Goal: Information Seeking & Learning: Learn about a topic

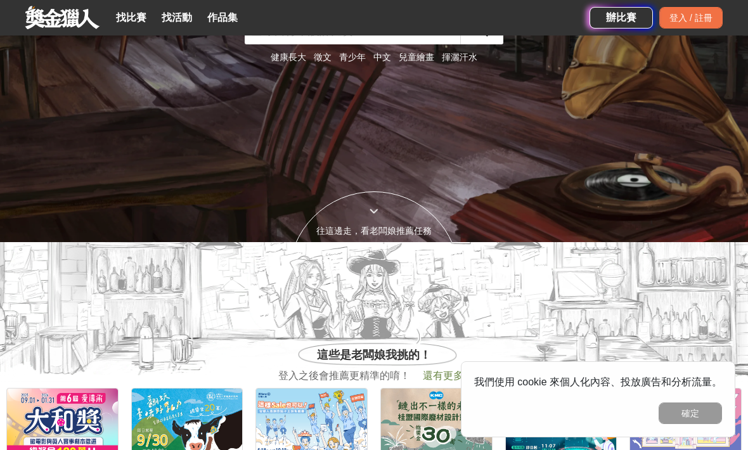
scroll to position [181, 0]
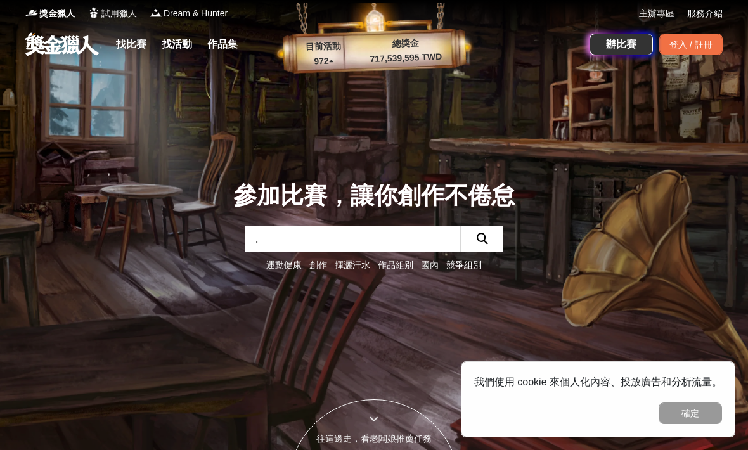
type input "．"
click at [319, 270] on link "創作" at bounding box center [318, 265] width 18 height 10
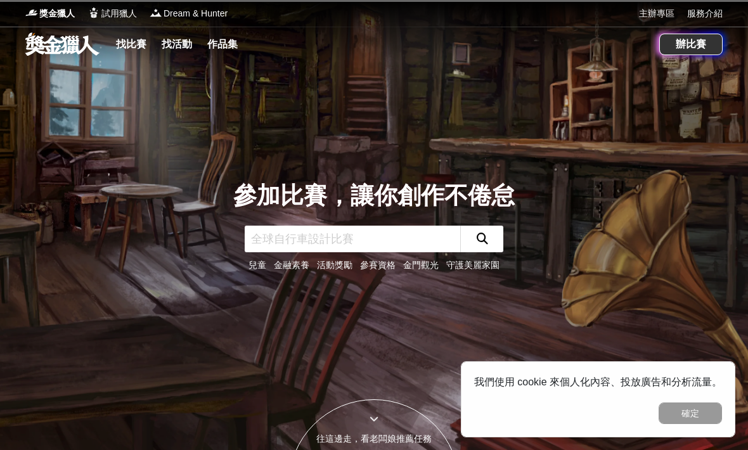
click at [123, 4] on div "獎金獵人 試用獵人 Dream & Hunter" at bounding box center [331, 13] width 613 height 27
click at [143, 48] on link "找比賽" at bounding box center [131, 44] width 41 height 18
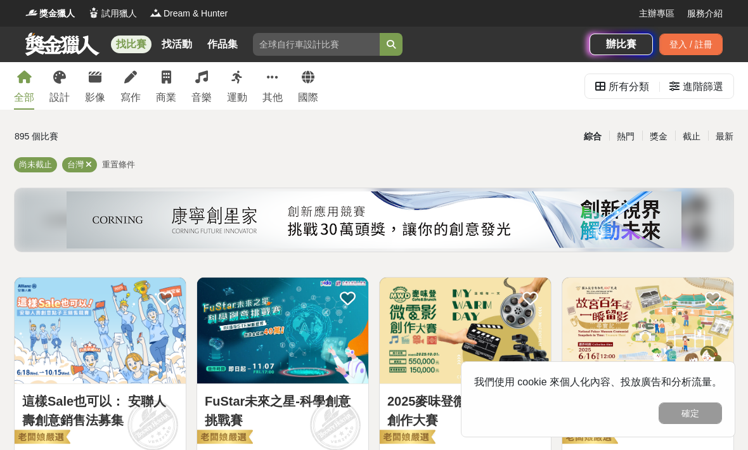
click at [135, 90] on div "寫作" at bounding box center [130, 97] width 20 height 15
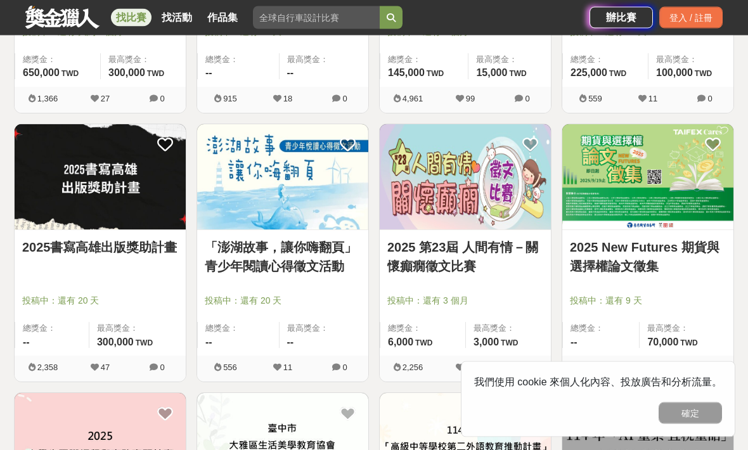
scroll to position [1230, 0]
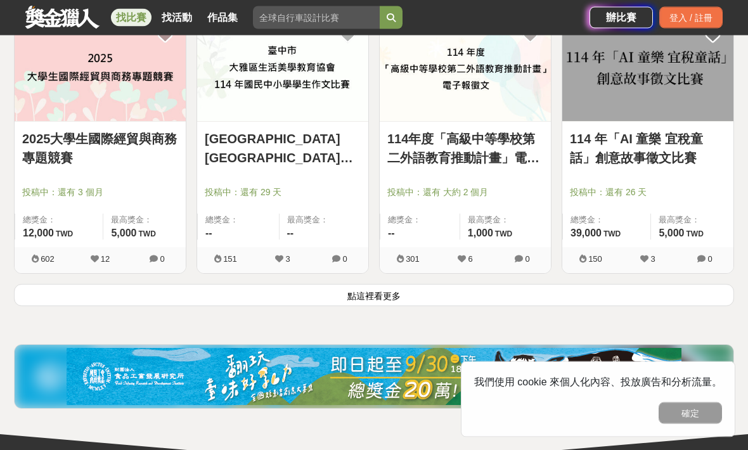
click at [544, 297] on button "點這裡看更多" at bounding box center [374, 295] width 720 height 22
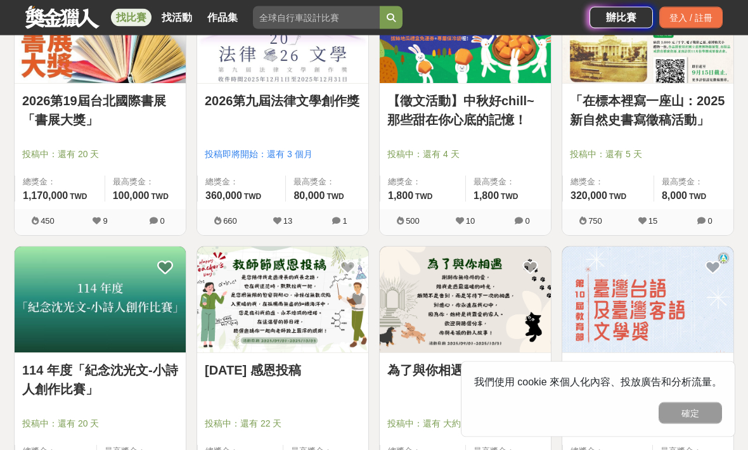
scroll to position [1956, 0]
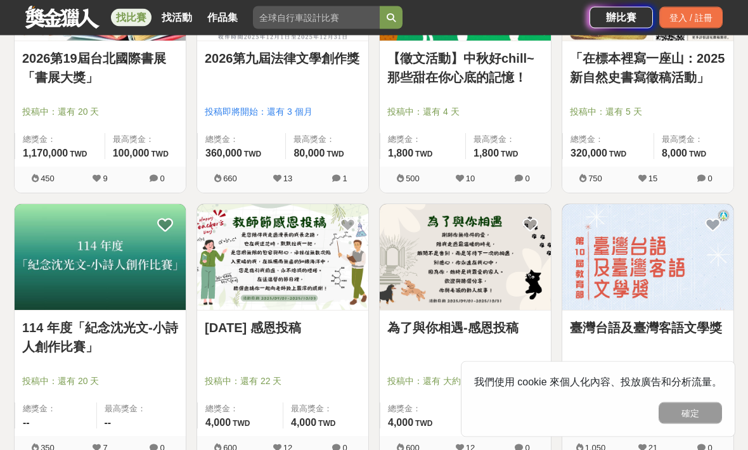
click at [328, 299] on img at bounding box center [282, 258] width 171 height 106
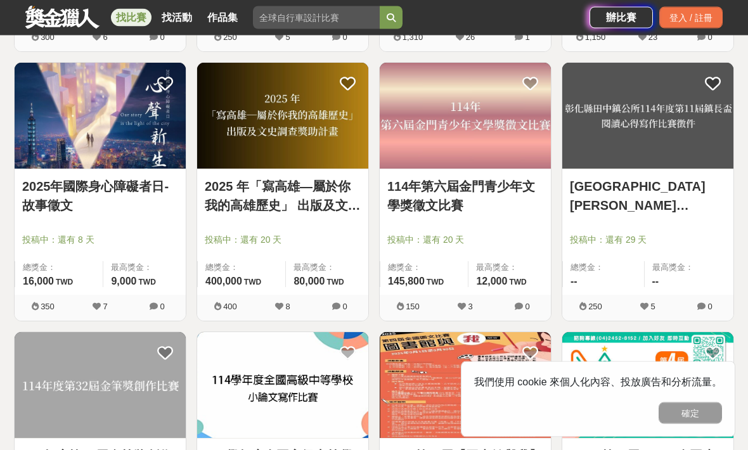
scroll to position [2908, 0]
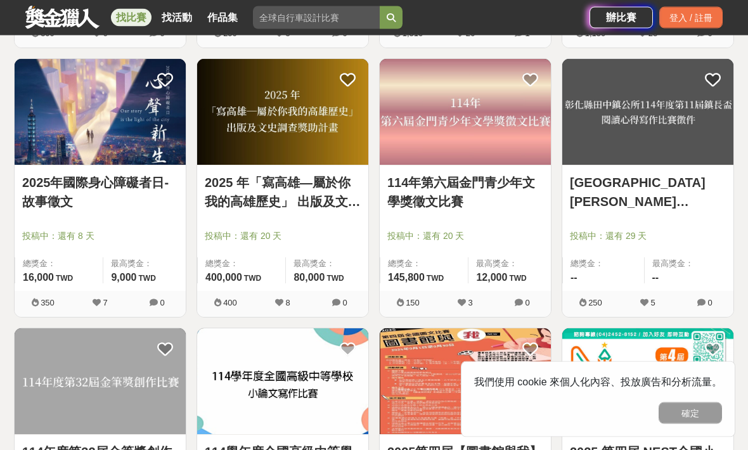
click at [336, 152] on img at bounding box center [282, 113] width 171 height 106
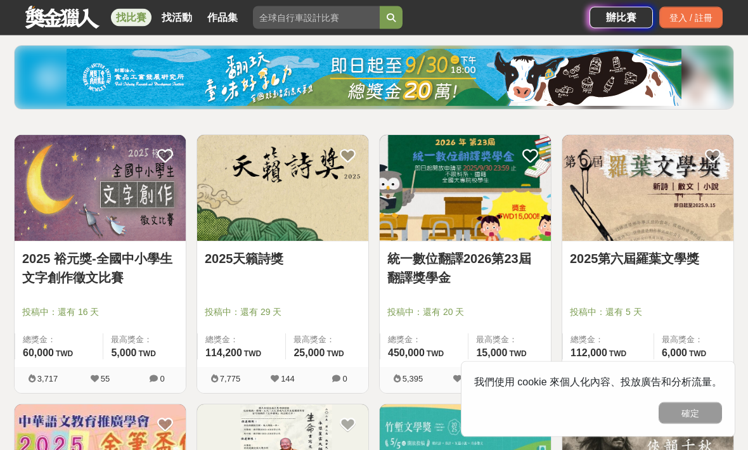
scroll to position [143, 0]
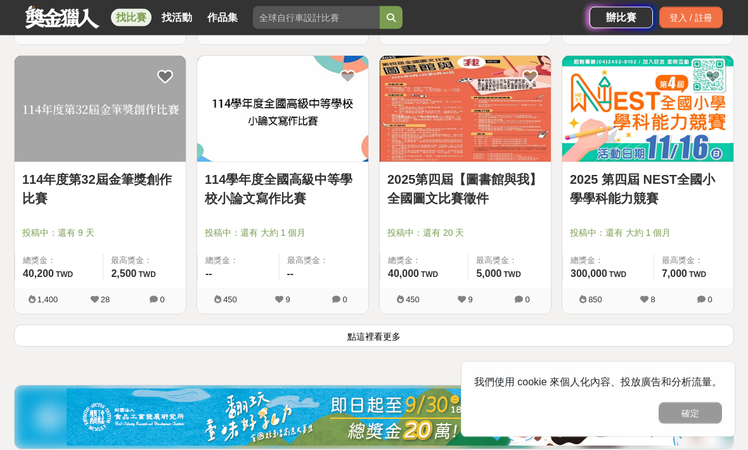
click at [544, 340] on button "點這裡看更多" at bounding box center [374, 336] width 720 height 22
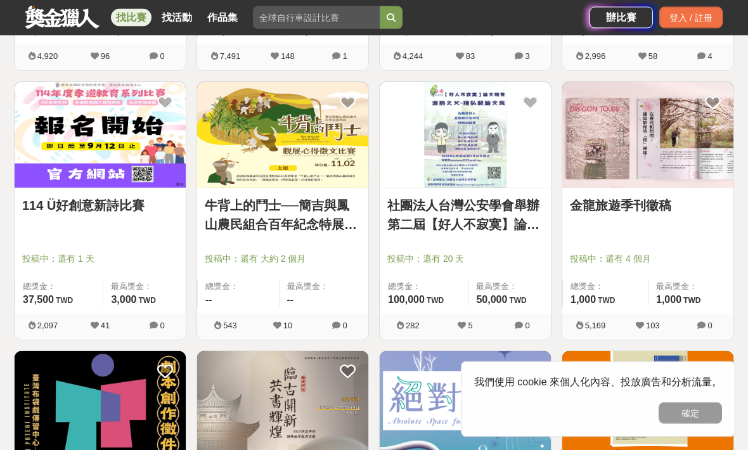
scroll to position [732, 0]
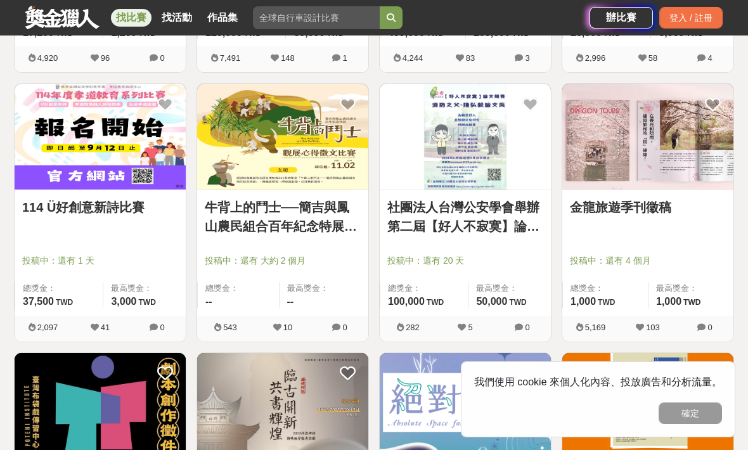
click at [544, 184] on img at bounding box center [647, 137] width 171 height 106
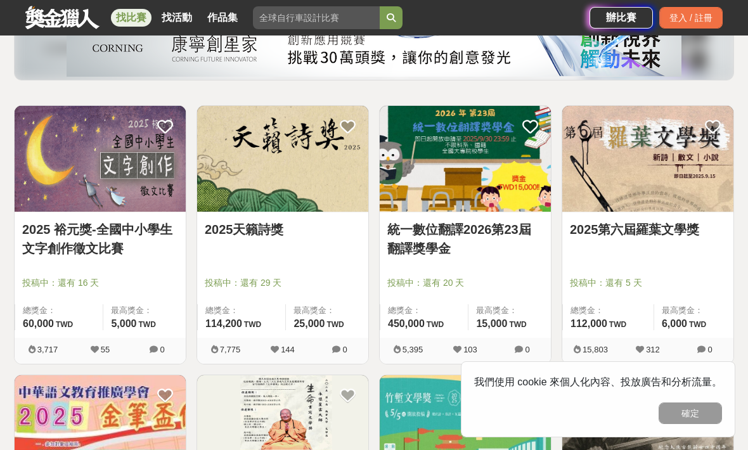
scroll to position [178, 0]
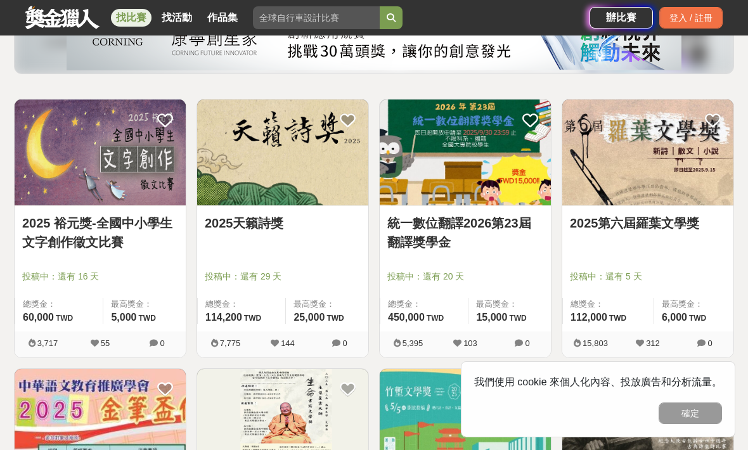
click at [538, 163] on img at bounding box center [464, 152] width 171 height 106
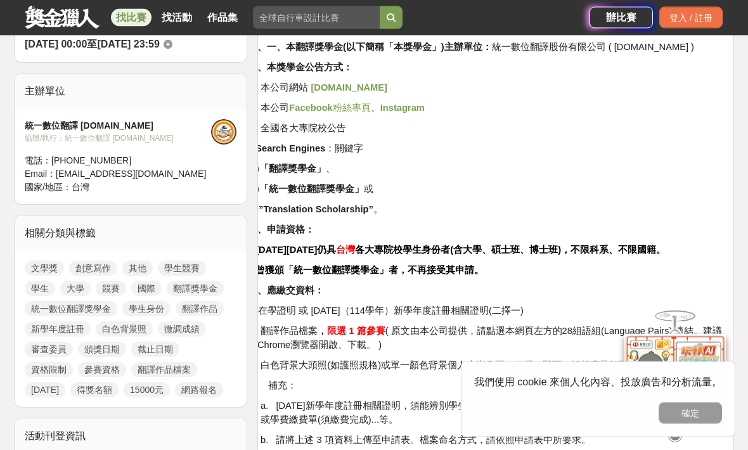
scroll to position [401, 0]
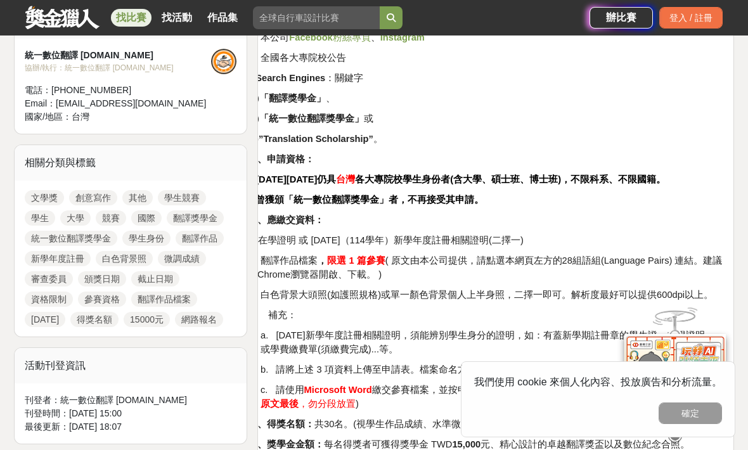
scroll to position [467, 0]
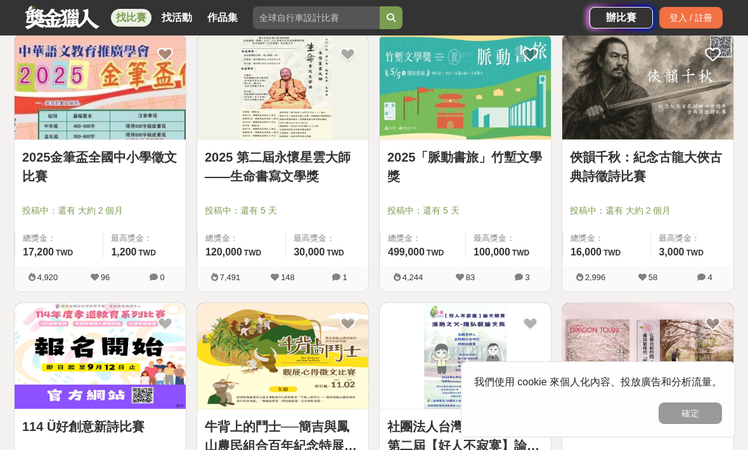
scroll to position [513, 0]
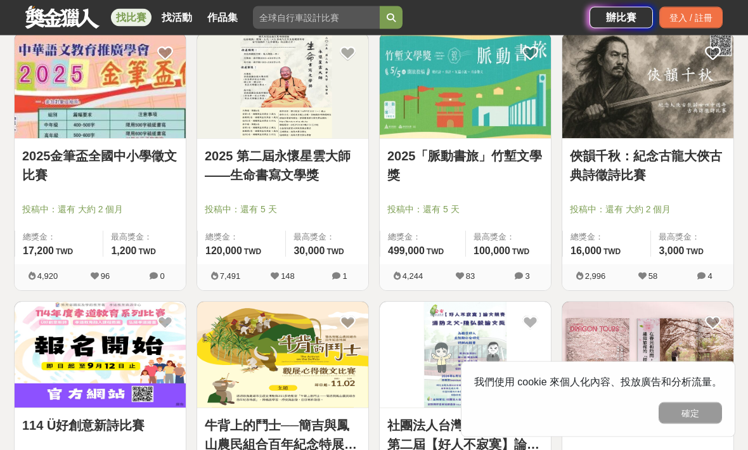
click at [516, 115] on img at bounding box center [464, 87] width 171 height 106
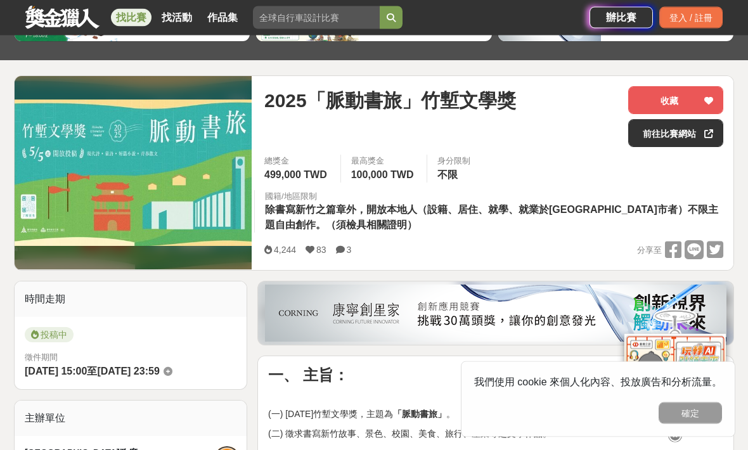
scroll to position [121, 0]
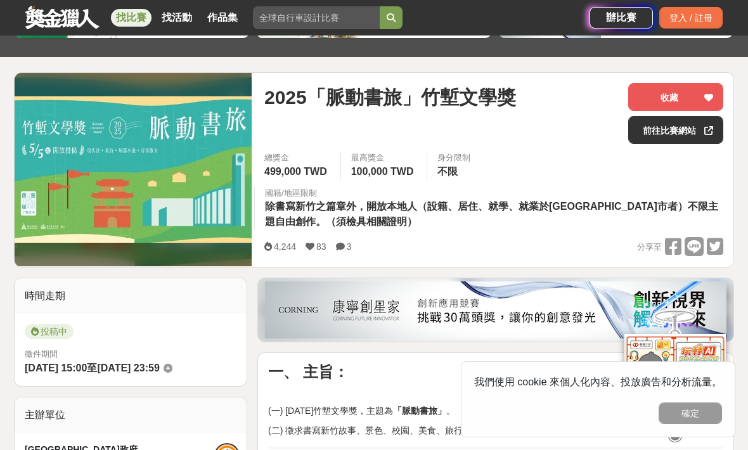
click at [544, 223] on div "國籍/地區限制 除書寫新竹之篇章外，開放本地人（設籍、居住、就學、就業於新竹縣市者）不限主題自由創作。（須檢具相關證明）" at bounding box center [493, 208] width 479 height 43
click at [172, 201] on img at bounding box center [133, 169] width 237 height 146
click at [544, 148] on div "2025「脈動書旅」竹塹文學獎 收藏 前往比賽網站" at bounding box center [493, 117] width 459 height 68
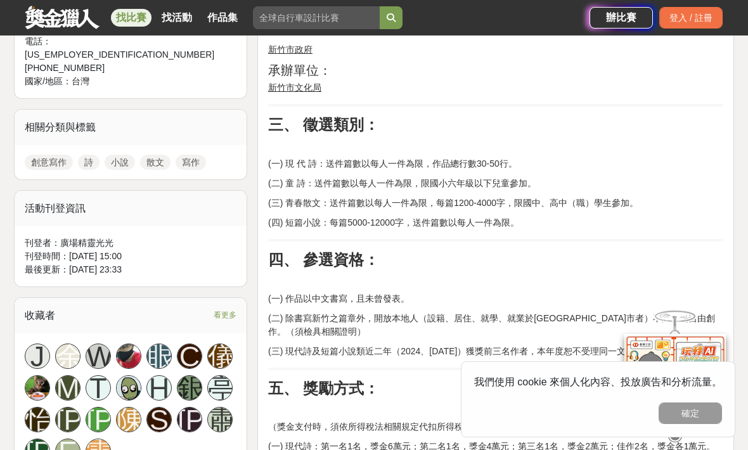
scroll to position [579, 0]
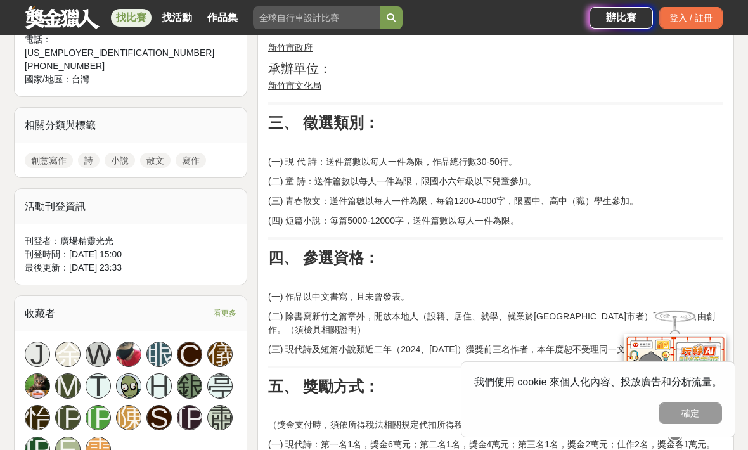
click at [544, 317] on p "(二) 除書寫新竹之篇章外，開放本地人（設籍、居住、就學、就業於新竹縣市者）不限主題自由創作。（須檢具相關證明）" at bounding box center [495, 323] width 455 height 27
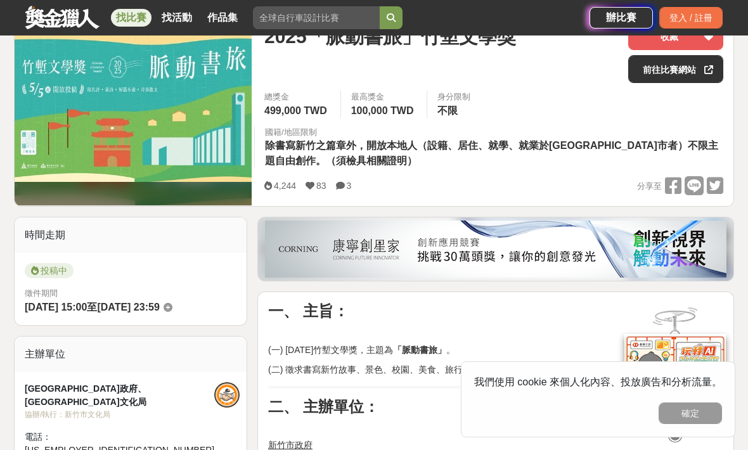
scroll to position [0, 0]
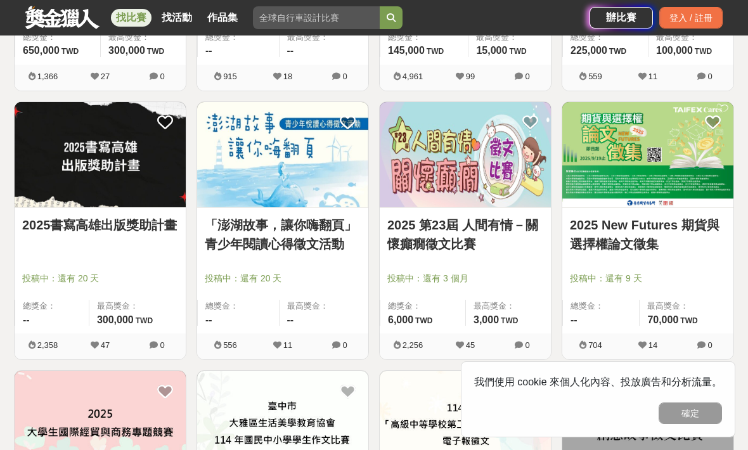
scroll to position [1258, 0]
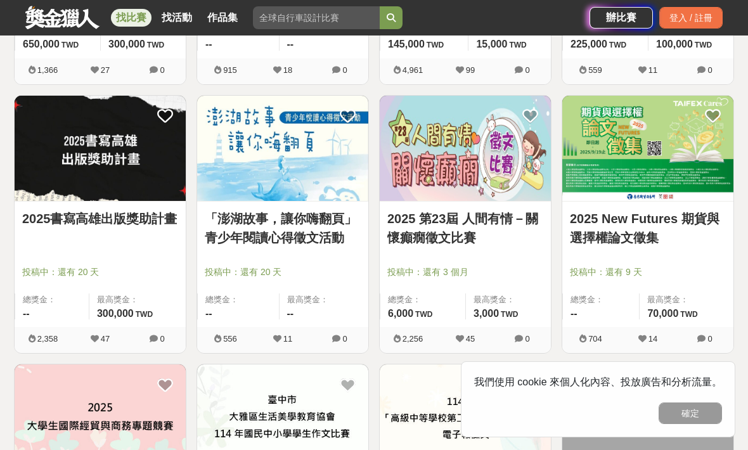
click at [310, 200] on img at bounding box center [282, 149] width 171 height 106
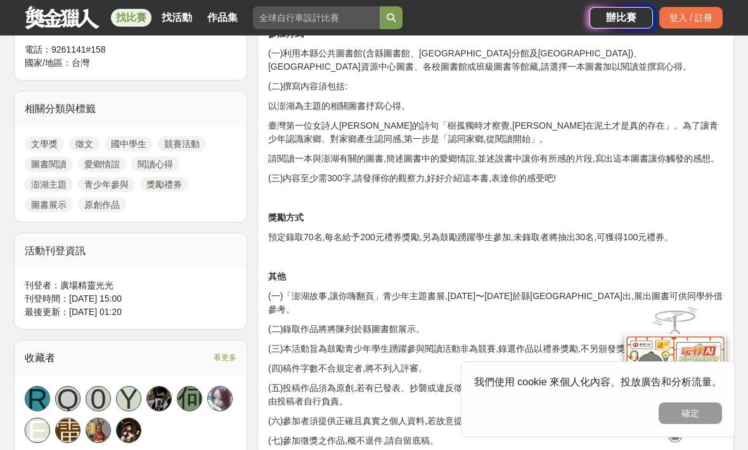
scroll to position [509, 0]
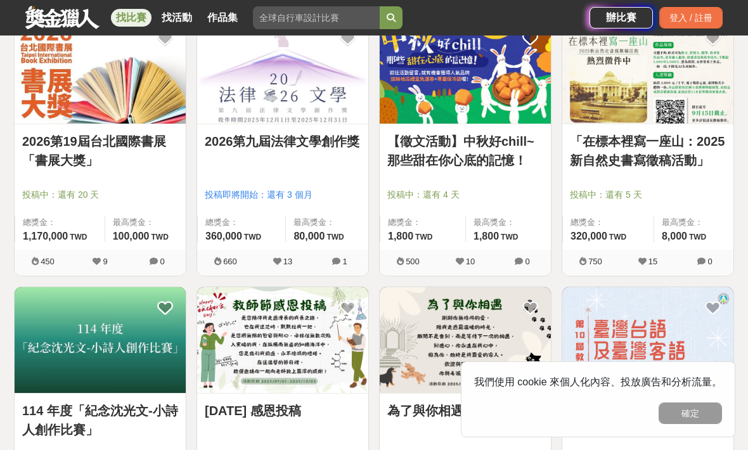
scroll to position [1877, 0]
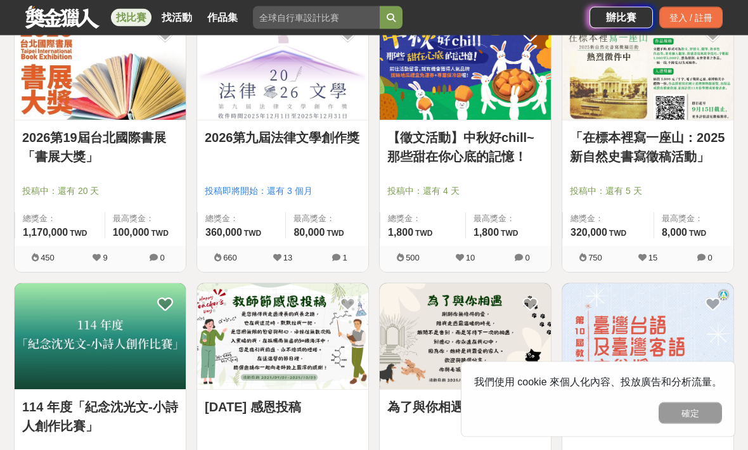
click at [544, 201] on div "投稿中：還有 5 天" at bounding box center [648, 197] width 156 height 24
click at [57, 160] on link "2026第19屆台北國際書展「書展大獎」" at bounding box center [100, 148] width 156 height 38
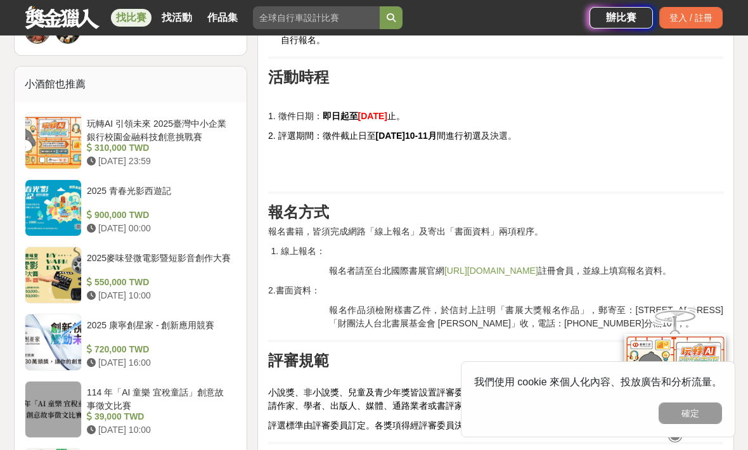
scroll to position [964, 0]
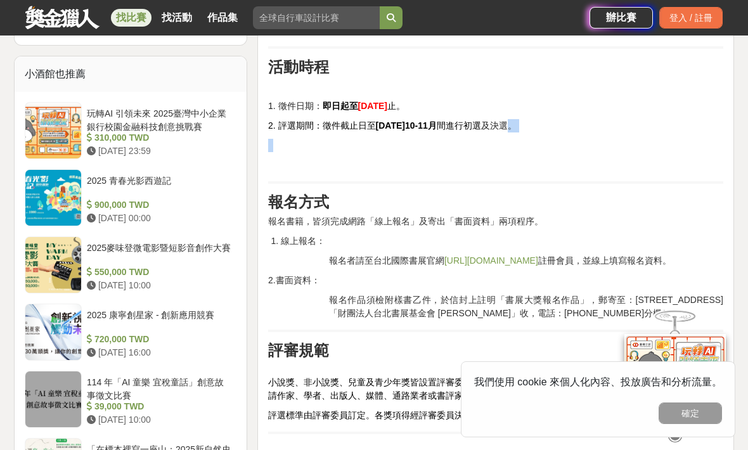
click at [544, 196] on h2 "報名方式" at bounding box center [495, 202] width 455 height 18
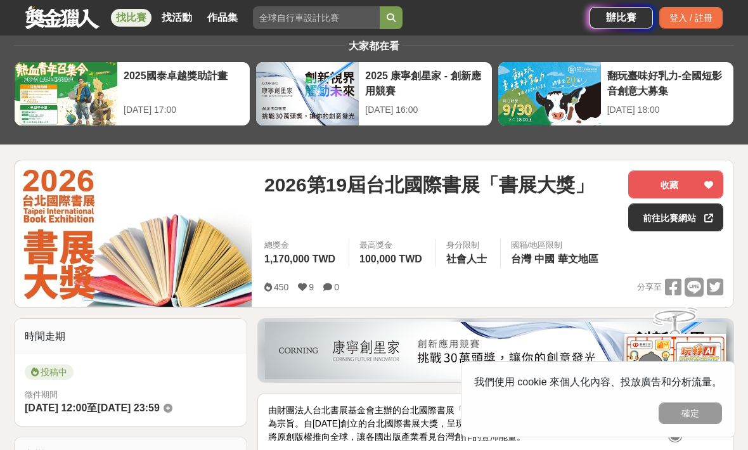
scroll to position [0, 0]
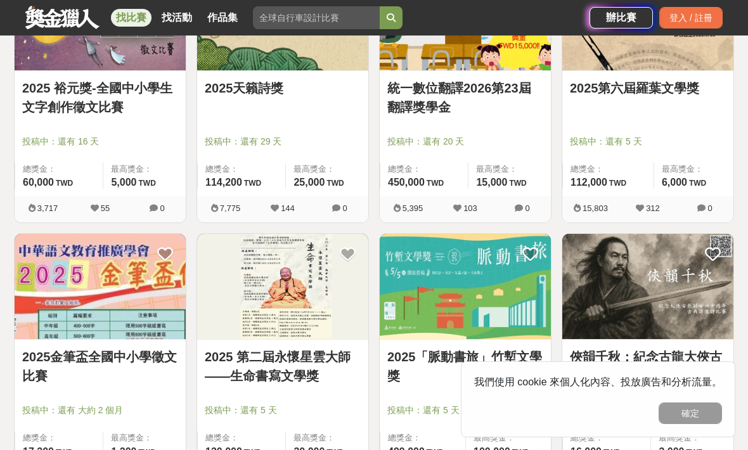
scroll to position [312, 0]
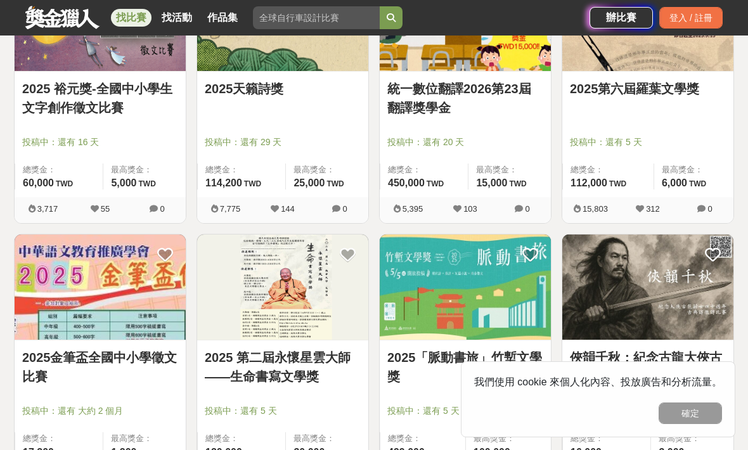
click at [520, 326] on img at bounding box center [464, 287] width 171 height 106
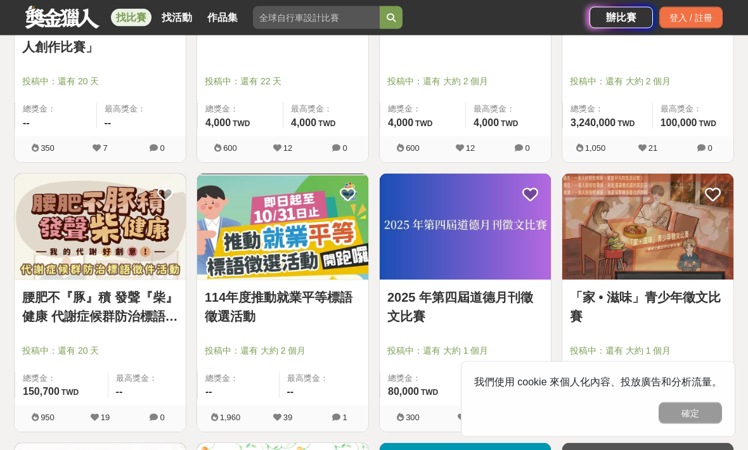
scroll to position [2255, 0]
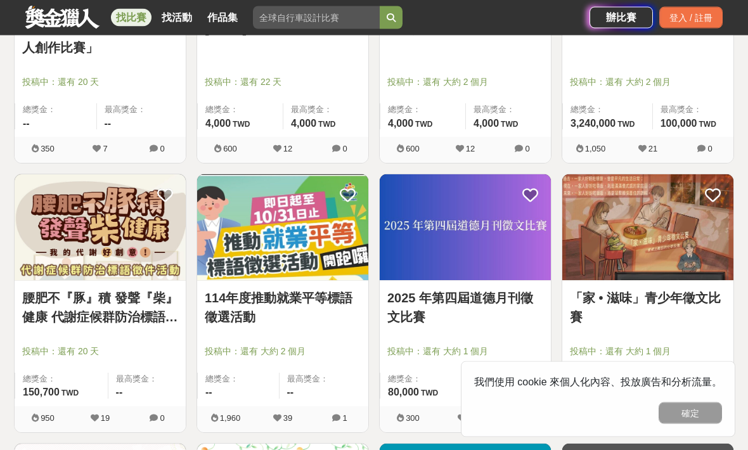
click at [544, 270] on img at bounding box center [647, 228] width 171 height 106
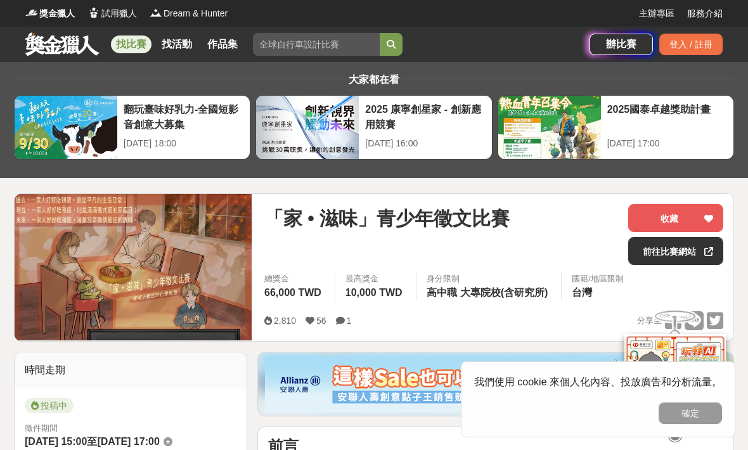
click at [544, 215] on button "收藏" at bounding box center [675, 218] width 95 height 28
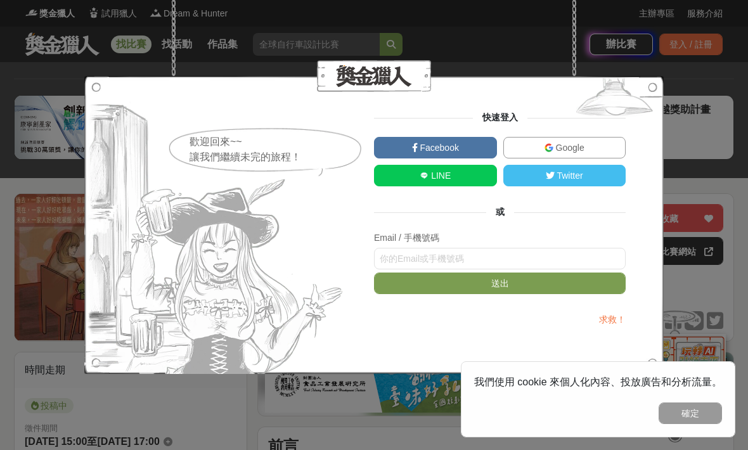
click at [544, 144] on link "Google" at bounding box center [564, 148] width 123 height 22
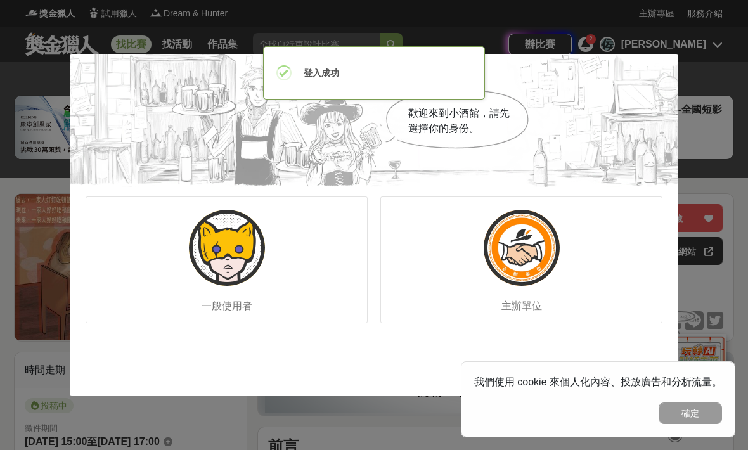
click at [306, 302] on div "一般使用者" at bounding box center [227, 259] width 282 height 127
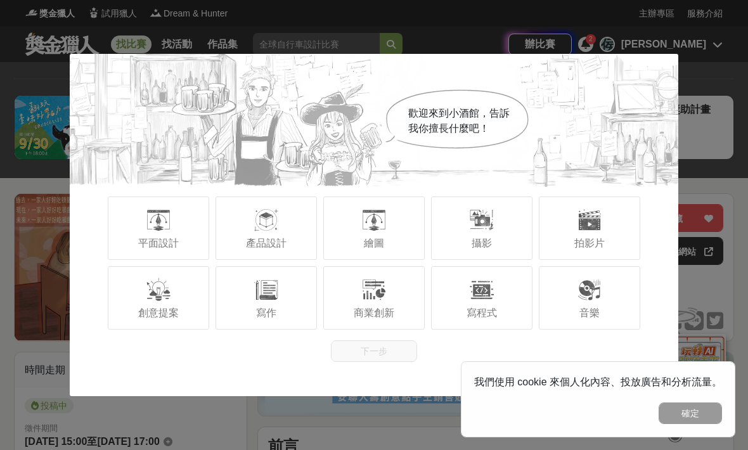
click at [288, 309] on div "寫作" at bounding box center [265, 297] width 101 height 63
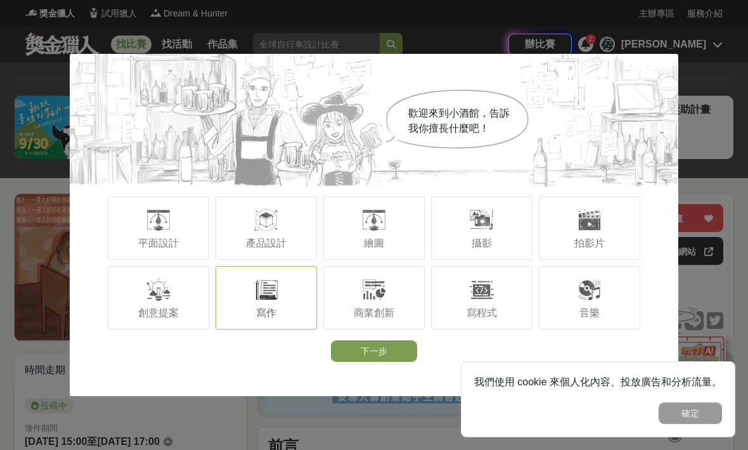
click at [395, 354] on button "下一步" at bounding box center [374, 351] width 86 height 22
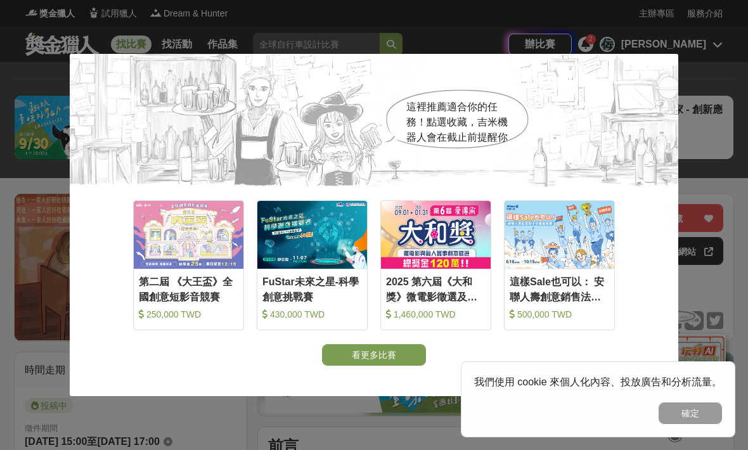
click at [409, 357] on button "看更多比賽" at bounding box center [374, 355] width 104 height 22
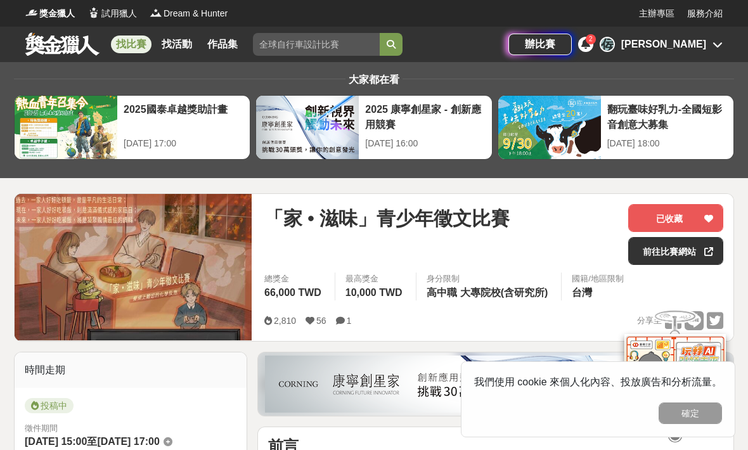
click at [544, 224] on button "已收藏" at bounding box center [675, 218] width 95 height 28
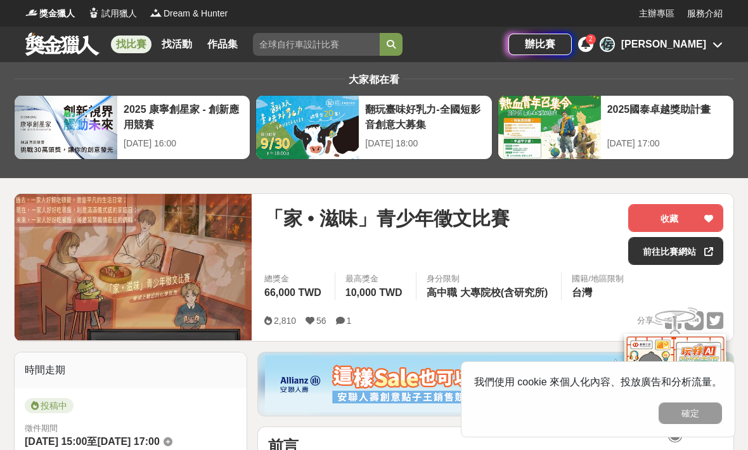
click at [544, 217] on div at bounding box center [708, 218] width 13 height 27
